Goal: Information Seeking & Learning: Compare options

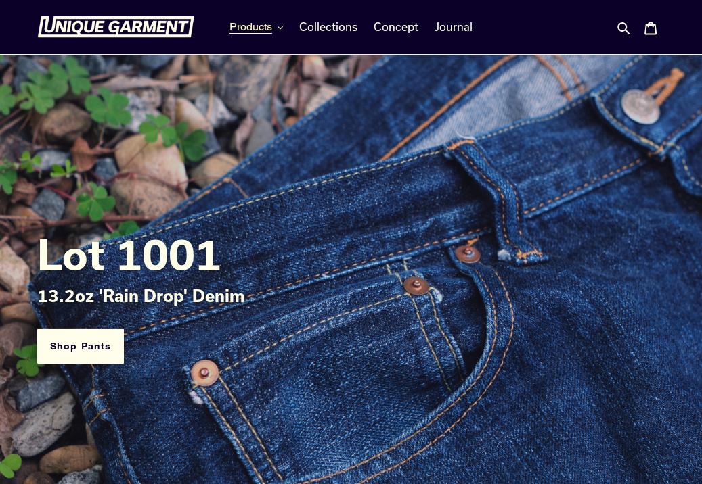
click at [266, 25] on span "Products" at bounding box center [250, 27] width 43 height 14
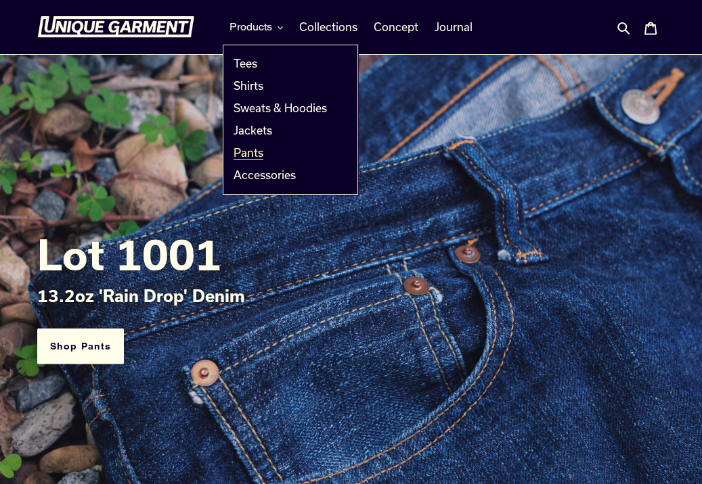
click at [253, 157] on span "Pants" at bounding box center [248, 153] width 30 height 14
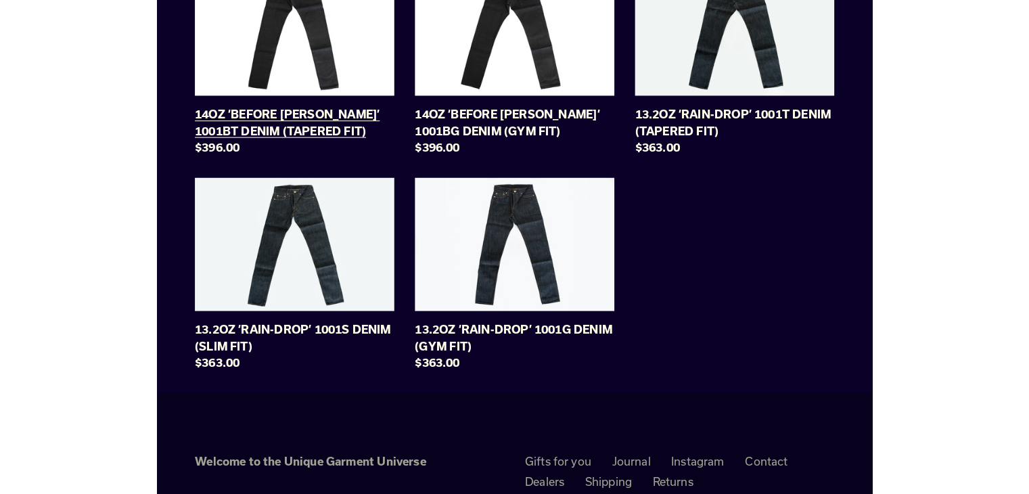
scroll to position [195, 0]
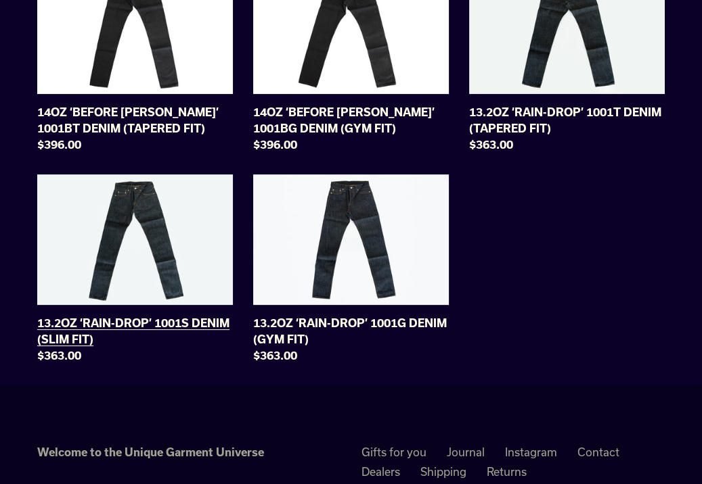
click at [148, 298] on link "13.2OZ ‘RAIN-DROP’ 1001S DENIM (SLIM FIT)" at bounding box center [135, 272] width 196 height 195
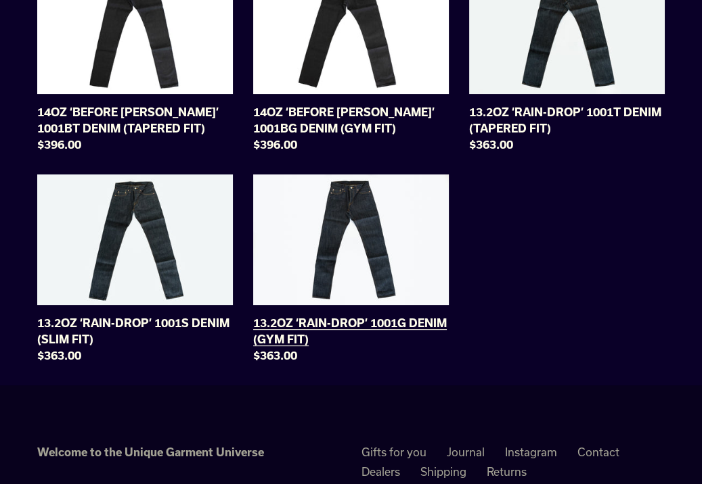
click at [268, 286] on link "13.2OZ ‘RAIN-DROP’ 1001G DENIM (GYM FIT)" at bounding box center [351, 272] width 196 height 195
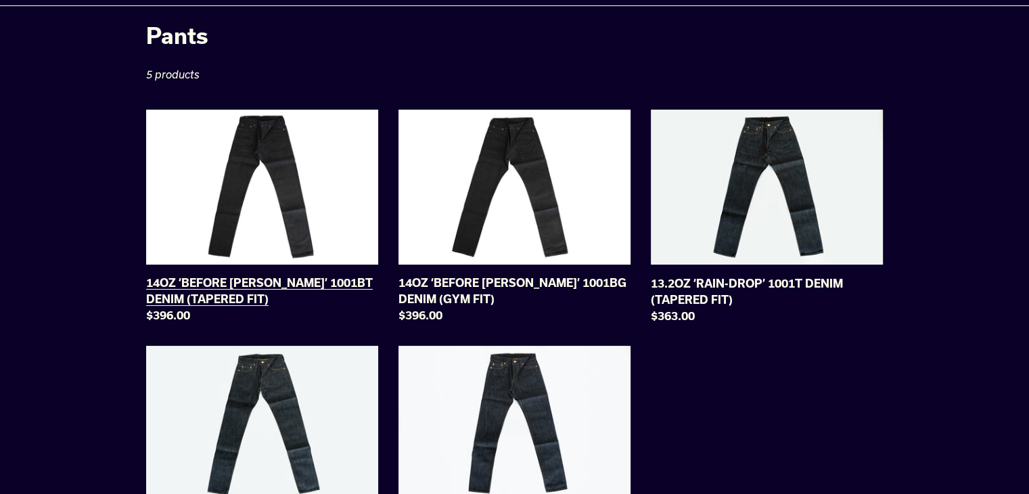
scroll to position [39, 0]
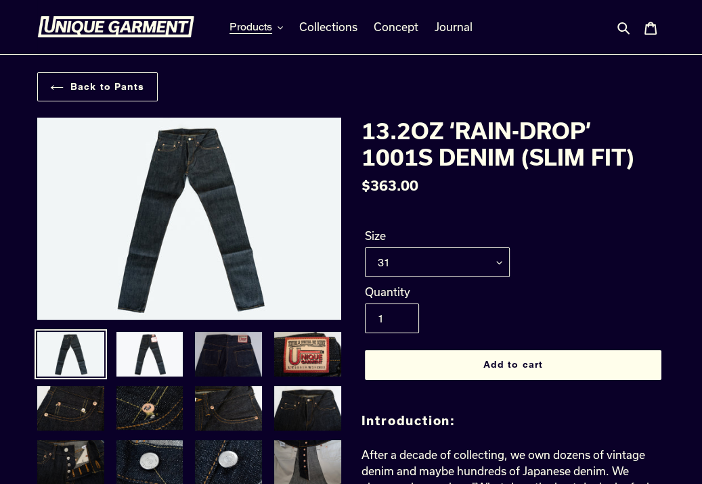
click at [227, 359] on img at bounding box center [229, 354] width 70 height 47
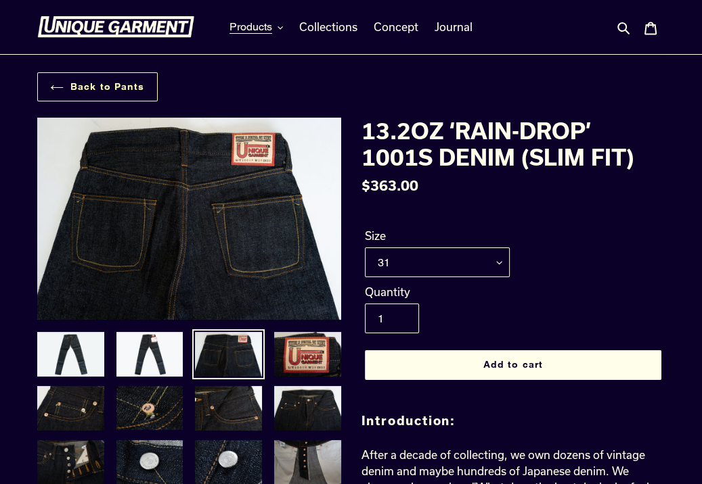
click at [109, 82] on link "Back to Pants" at bounding box center [97, 86] width 120 height 29
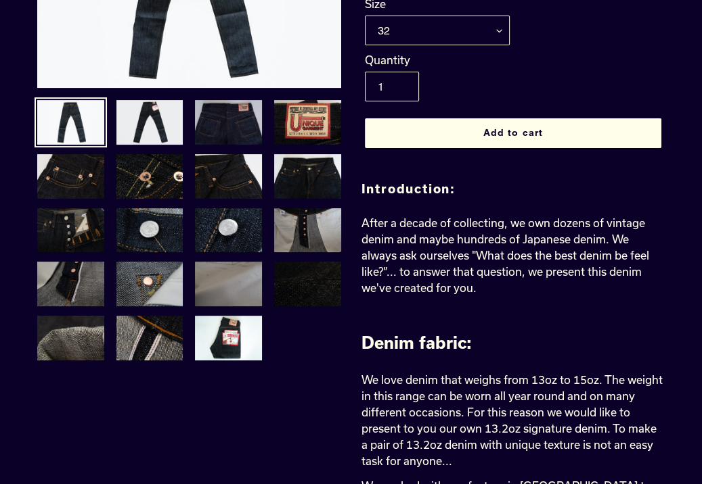
scroll to position [194, 0]
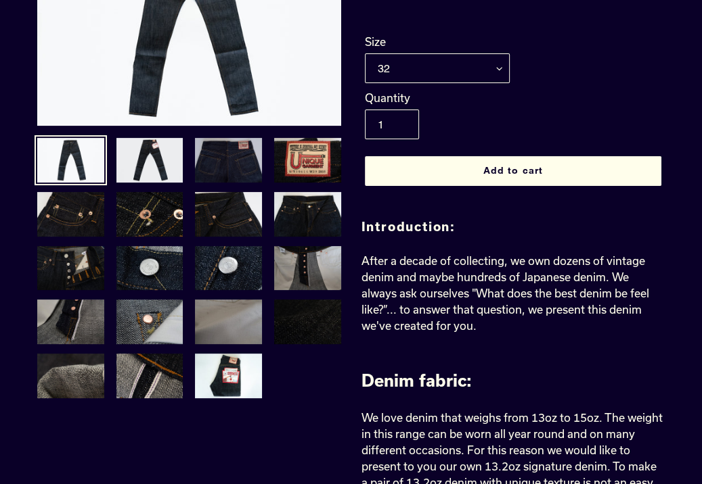
click at [221, 160] on img at bounding box center [229, 160] width 70 height 47
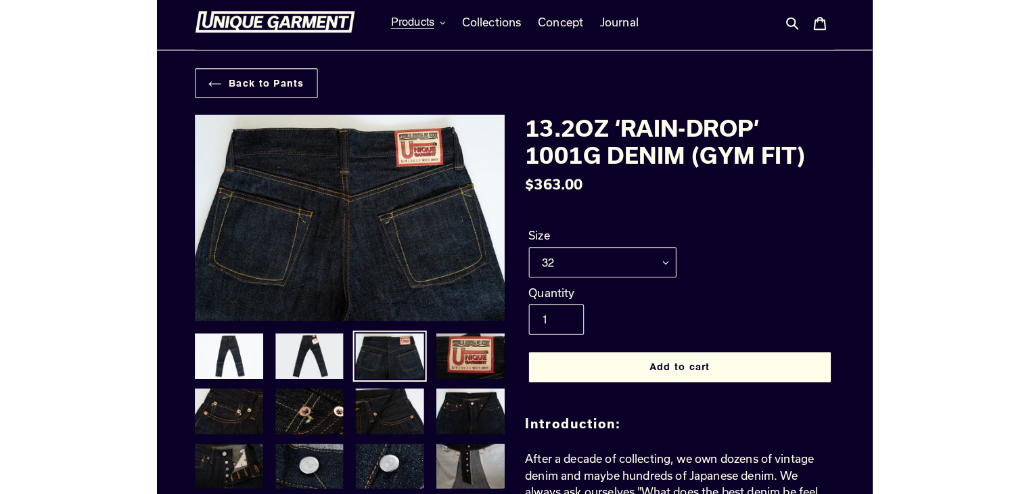
scroll to position [0, 0]
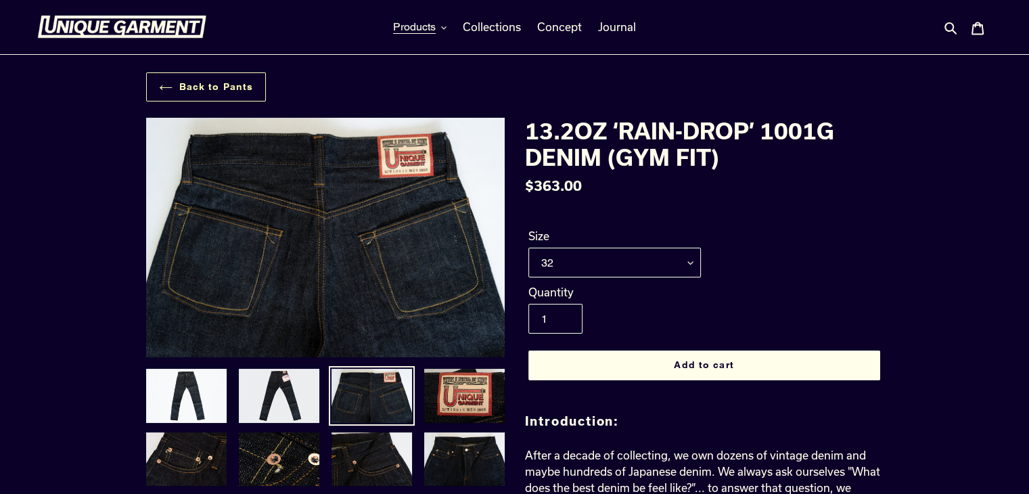
click at [218, 81] on link "Back to Pants" at bounding box center [206, 86] width 120 height 29
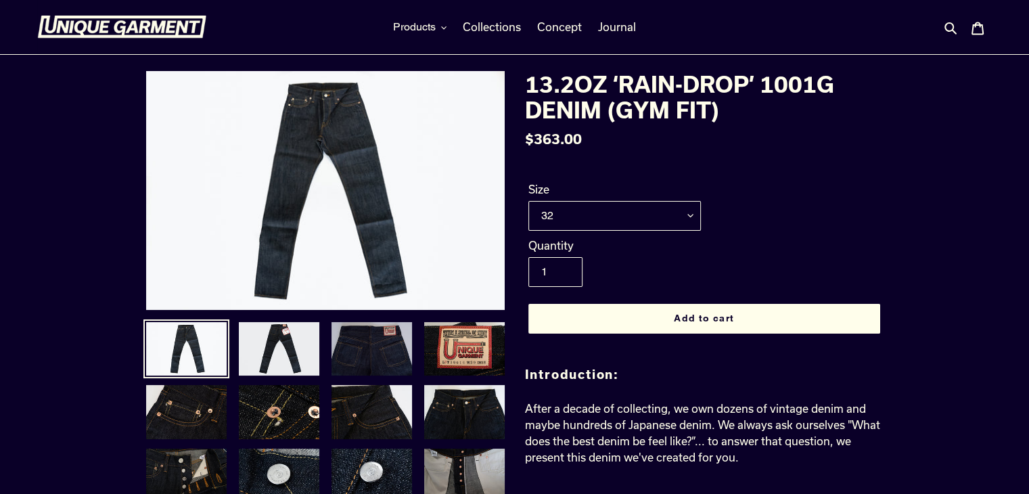
click at [373, 363] on img at bounding box center [371, 349] width 83 height 57
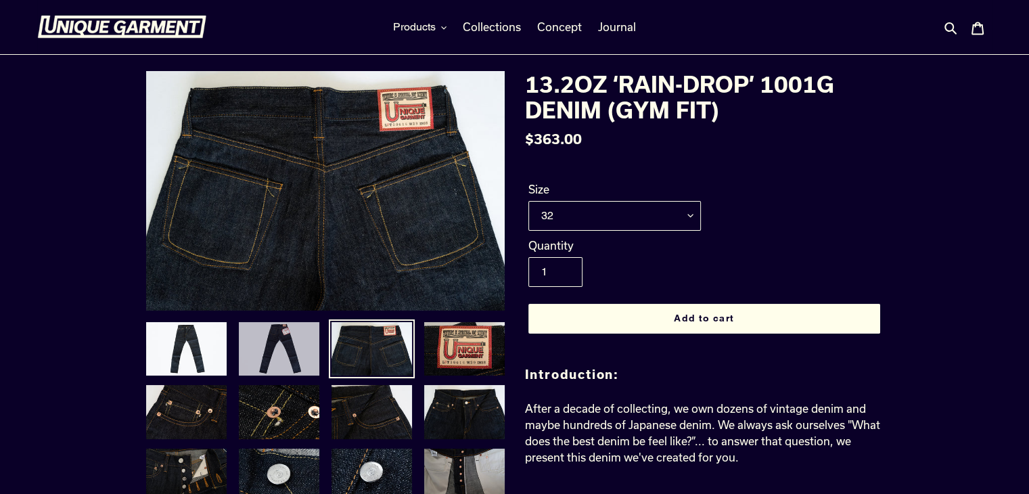
click at [295, 349] on img at bounding box center [278, 349] width 83 height 57
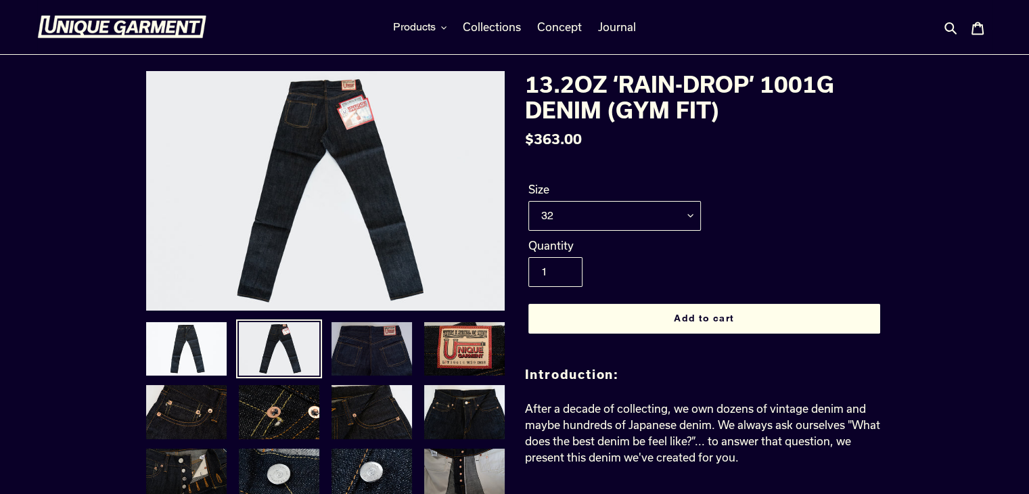
click at [388, 358] on img at bounding box center [371, 349] width 83 height 57
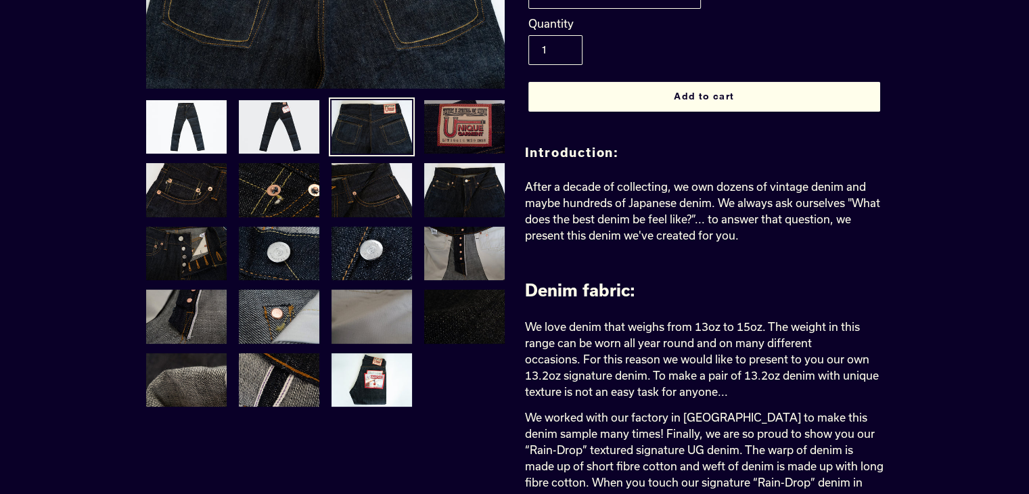
scroll to position [229, 0]
